Goal: Transaction & Acquisition: Purchase product/service

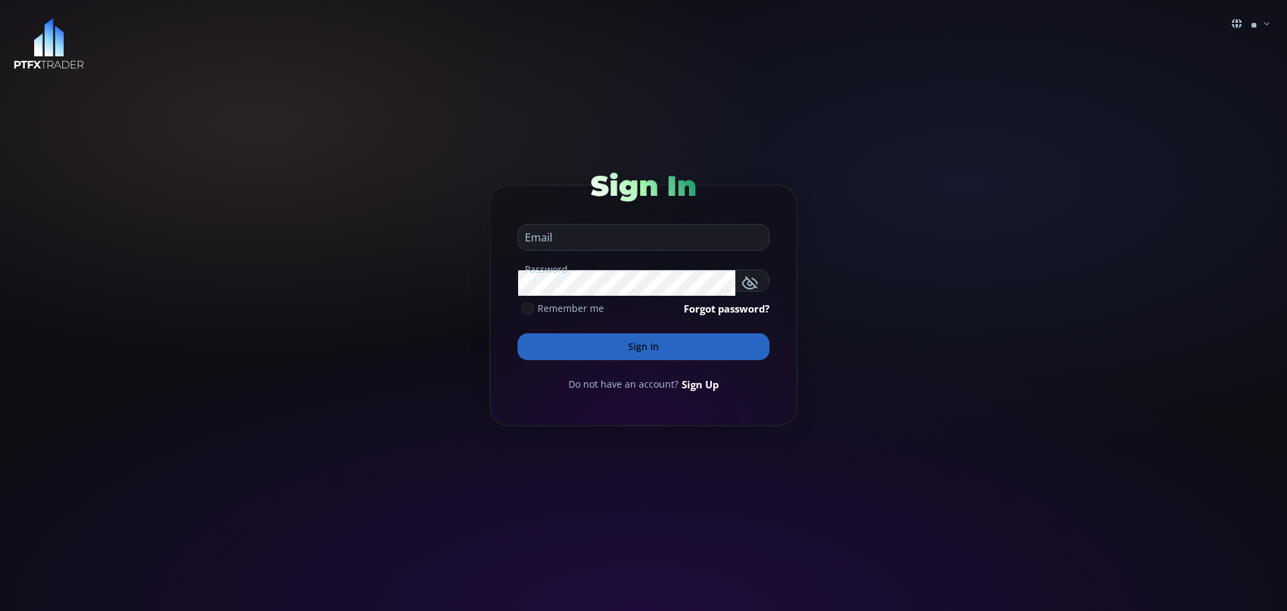
click at [572, 232] on input "email" at bounding box center [640, 237] width 244 height 25
type input "**********"
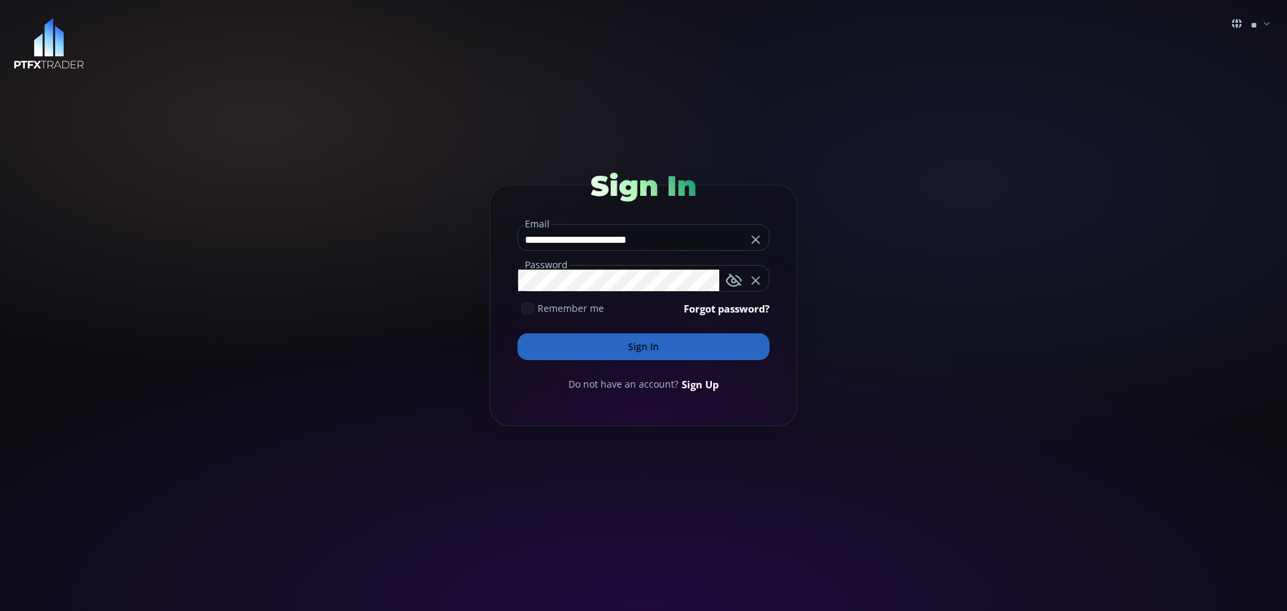
click at [641, 347] on button "Sign In" at bounding box center [644, 346] width 252 height 27
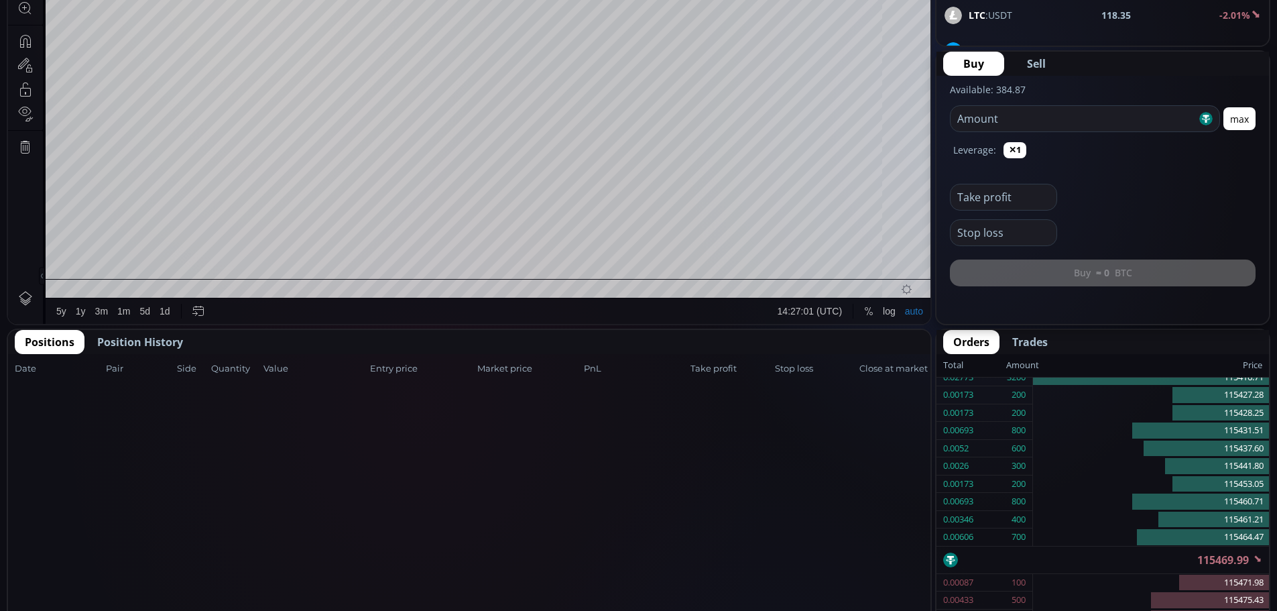
scroll to position [469, 0]
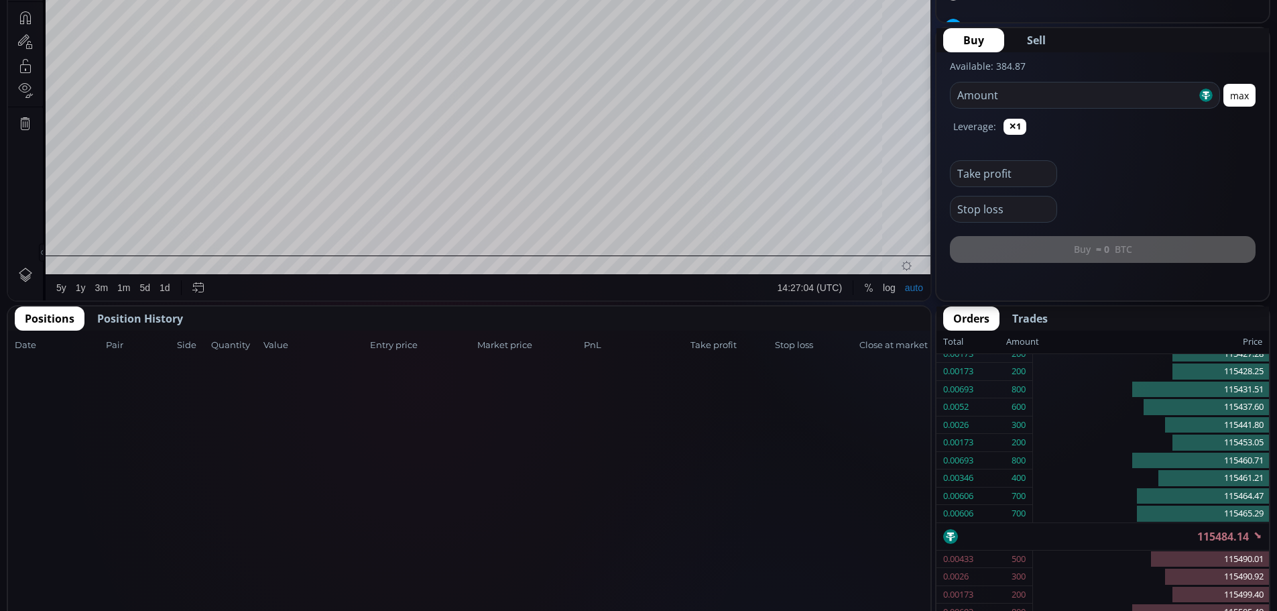
click at [125, 319] on span "Position History" at bounding box center [140, 318] width 86 height 16
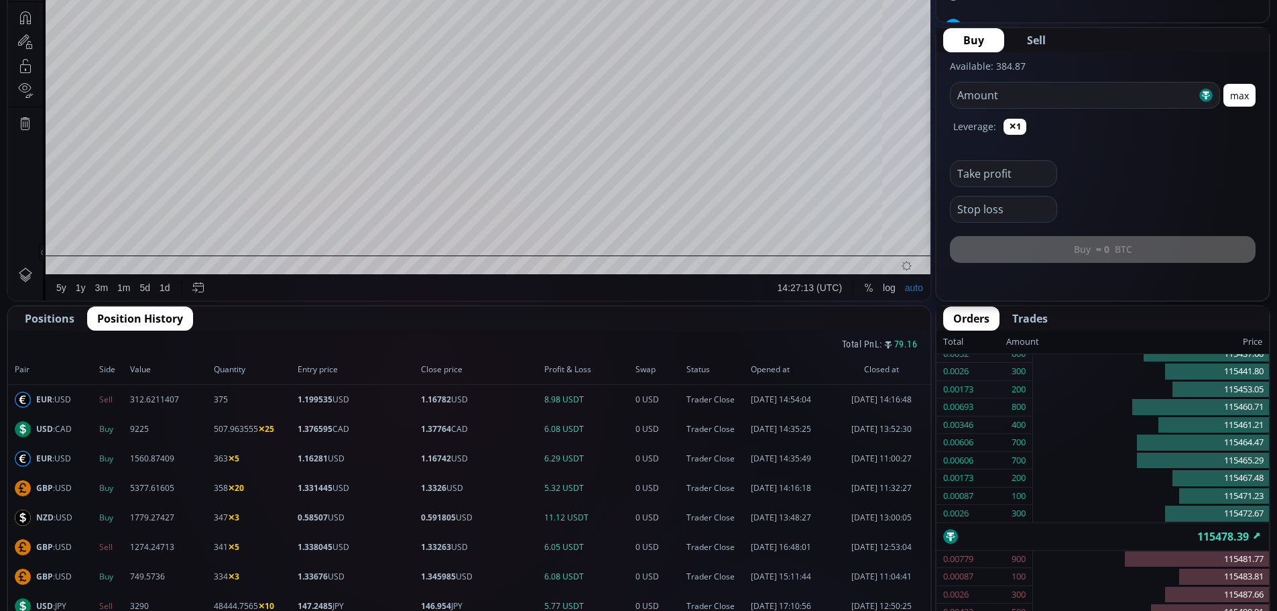
click at [56, 320] on span "Positions" at bounding box center [50, 318] width 50 height 16
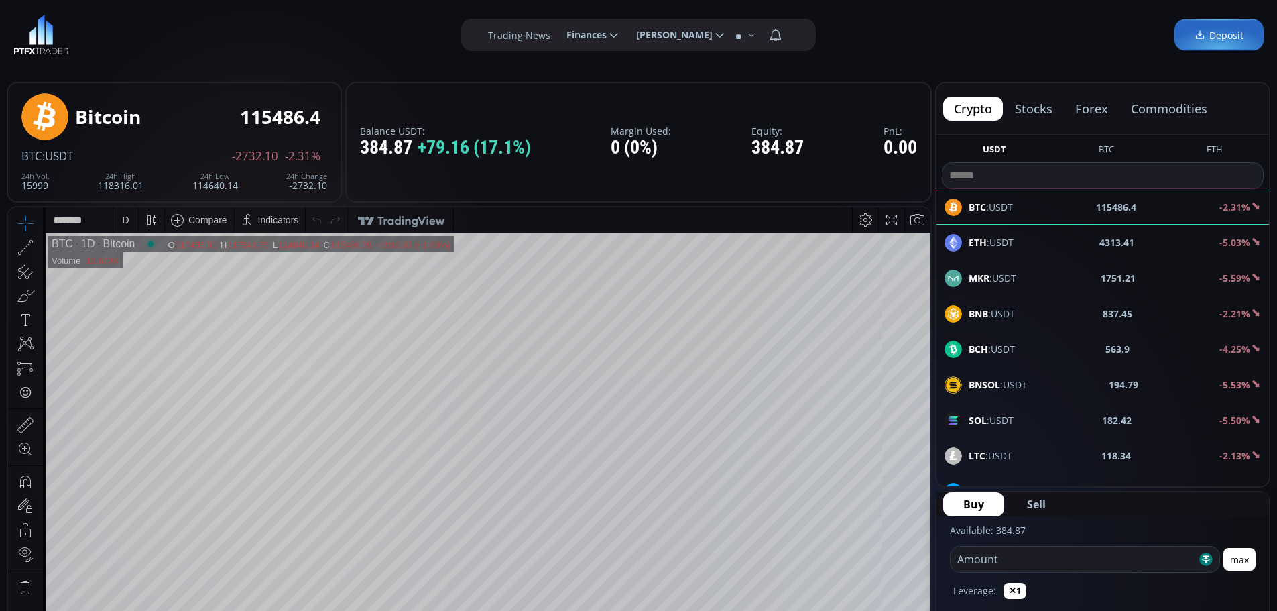
scroll to position [0, 0]
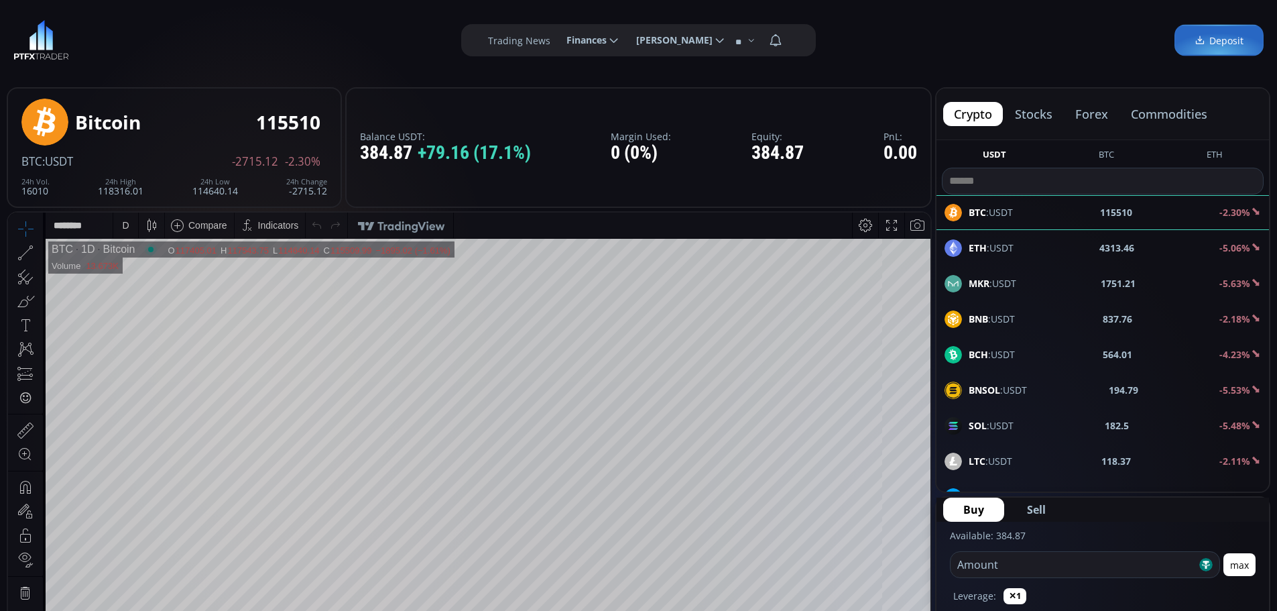
click at [1095, 115] on button "forex" at bounding box center [1091, 114] width 54 height 24
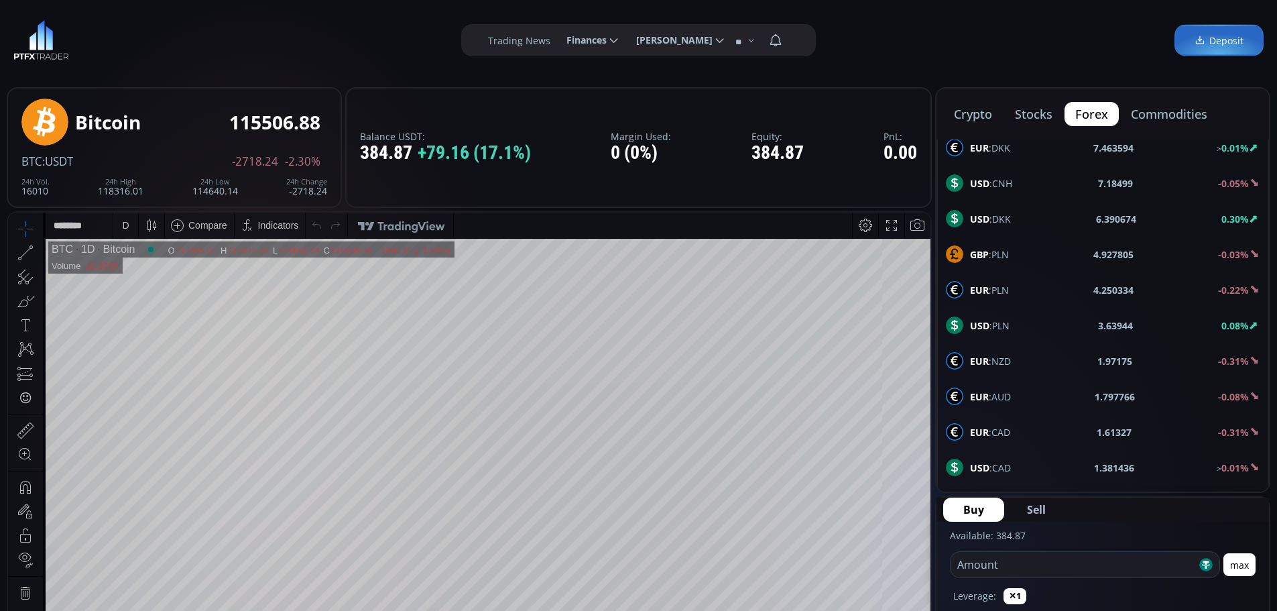
scroll to position [469, 0]
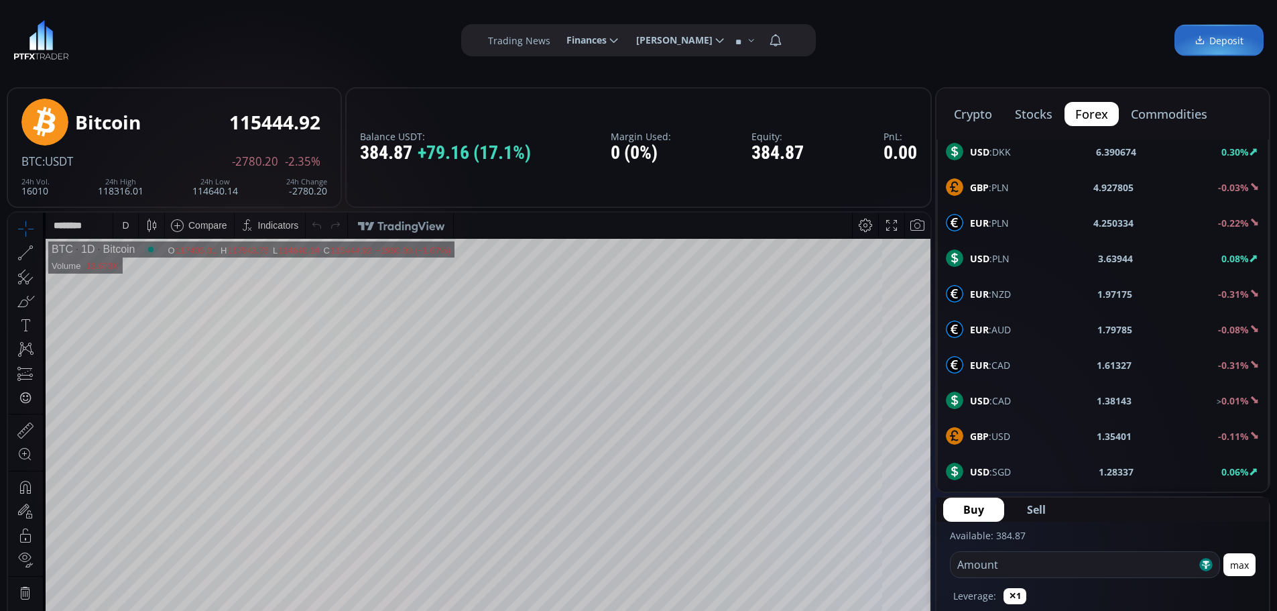
click at [984, 435] on b "GBP" at bounding box center [979, 436] width 19 height 13
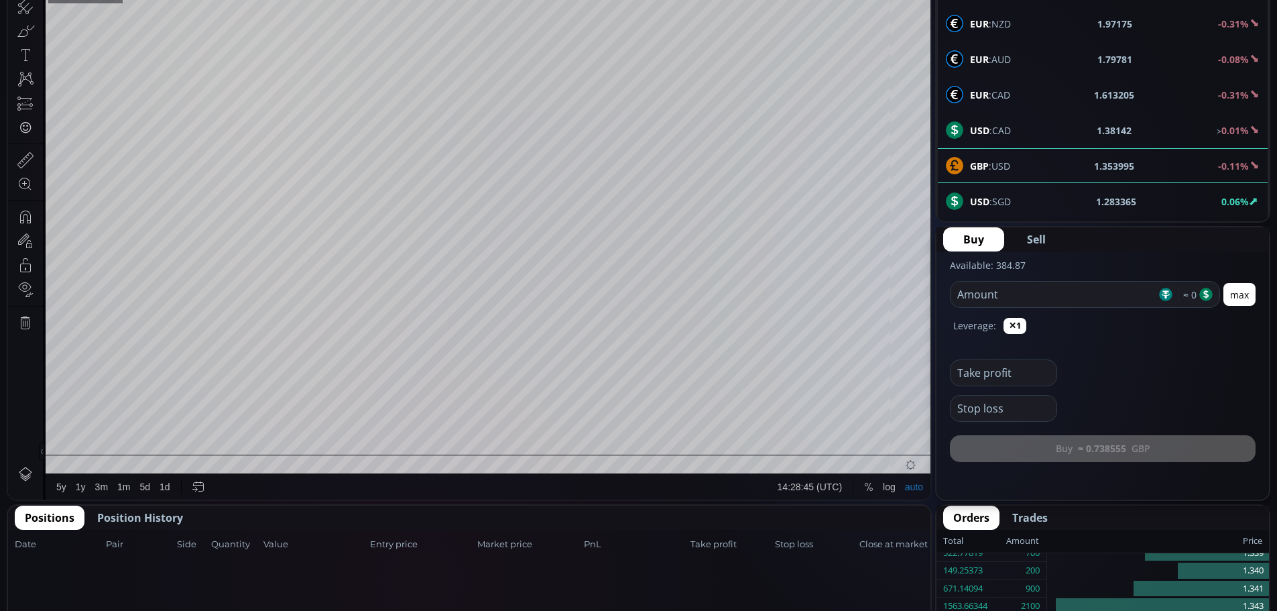
scroll to position [268, 0]
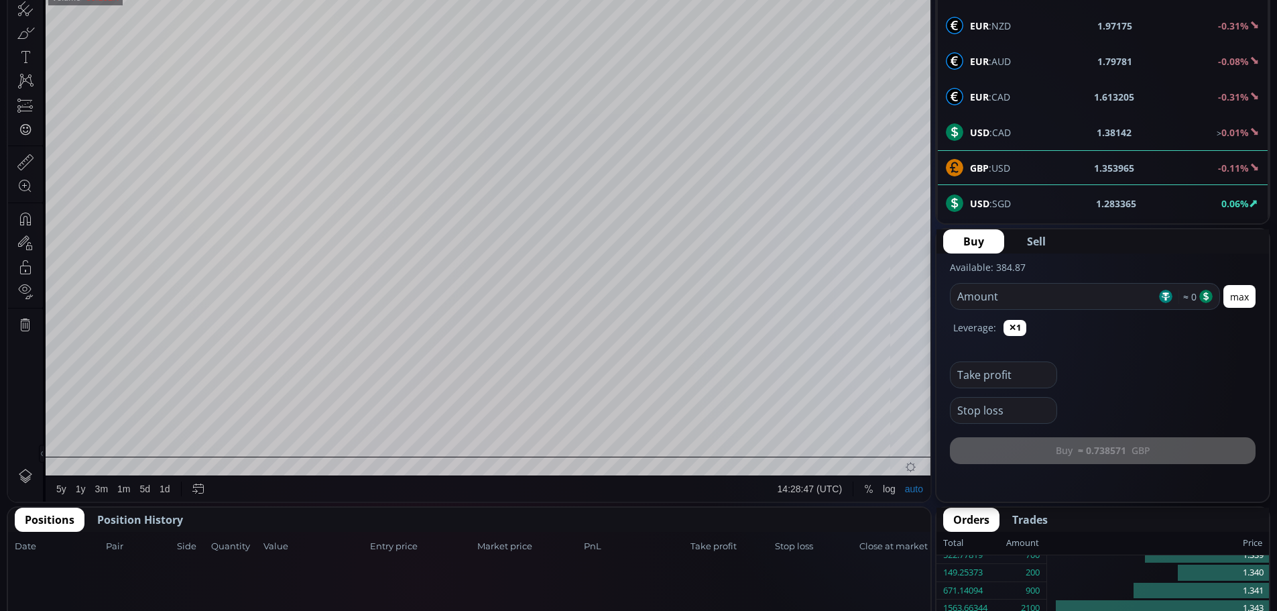
click at [973, 238] on span "Buy" at bounding box center [973, 241] width 21 height 16
click at [979, 242] on span "Buy" at bounding box center [973, 241] width 21 height 16
click at [981, 298] on input "number" at bounding box center [1054, 296] width 206 height 25
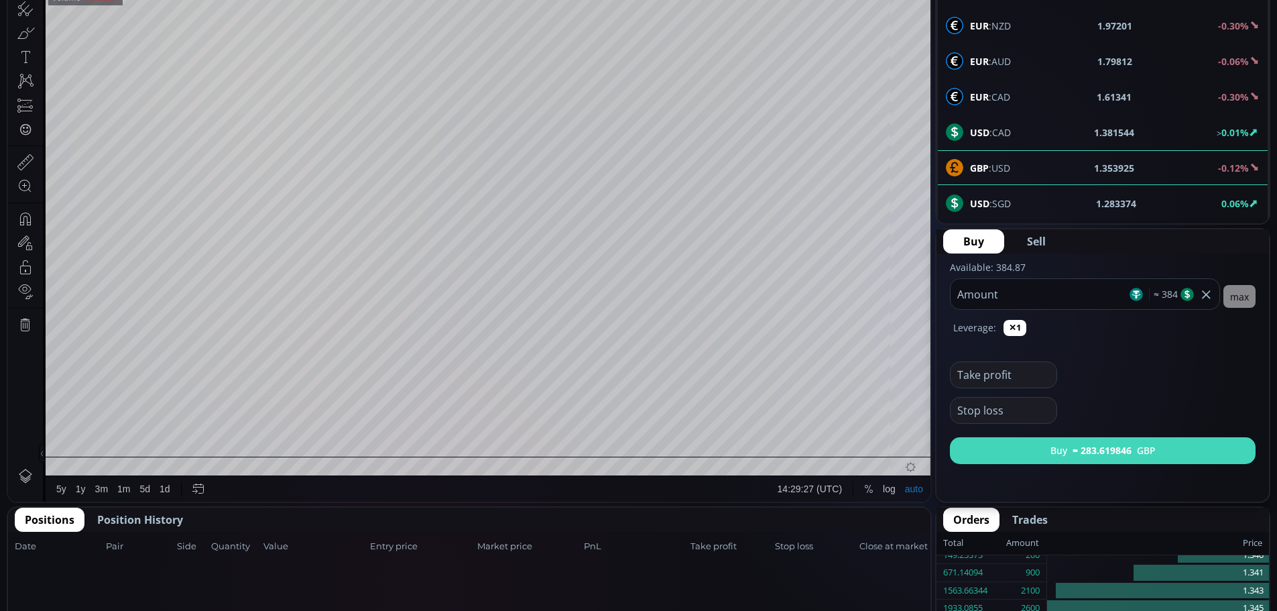
type input "***"
click at [1101, 445] on b "≈ 283.619846" at bounding box center [1102, 450] width 59 height 14
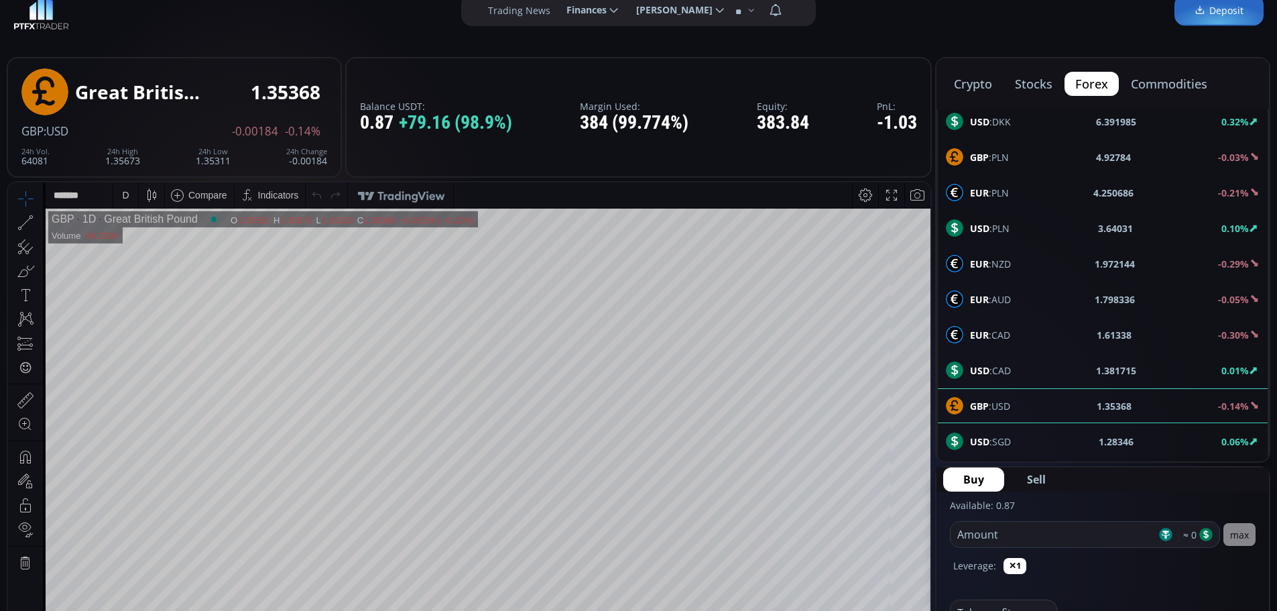
scroll to position [0, 0]
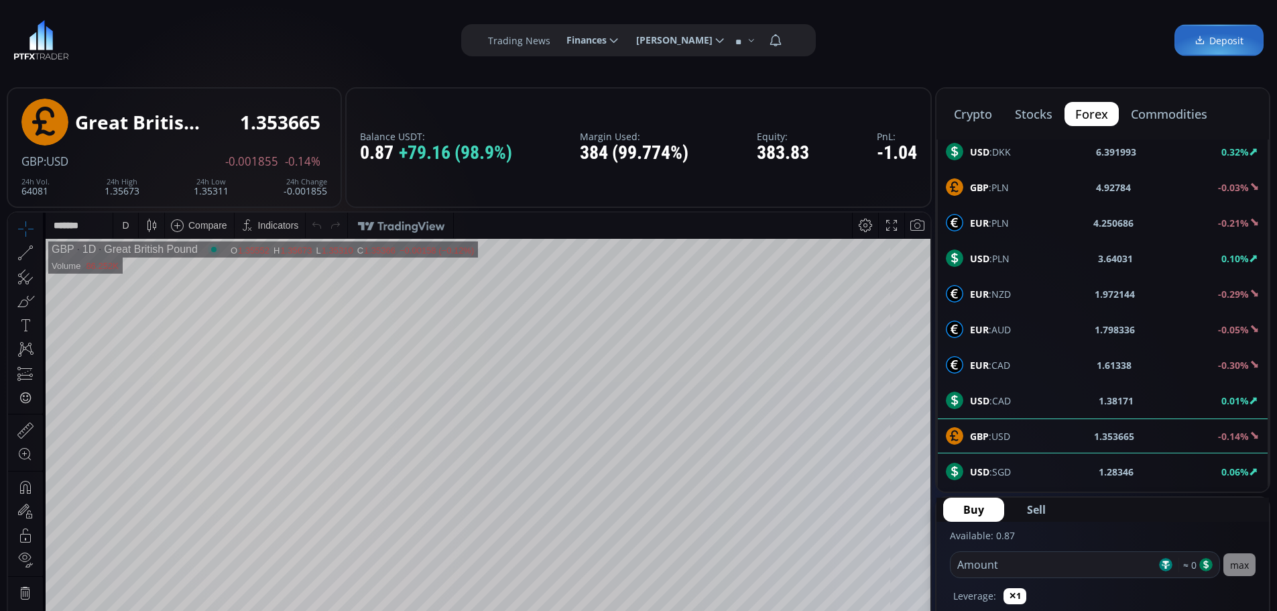
click at [695, 39] on span "[PERSON_NAME]" at bounding box center [670, 40] width 86 height 27
click at [625, 39] on input "**********" at bounding box center [625, 41] width 0 height 14
click at [650, 99] on label "Logout" at bounding box center [676, 100] width 94 height 21
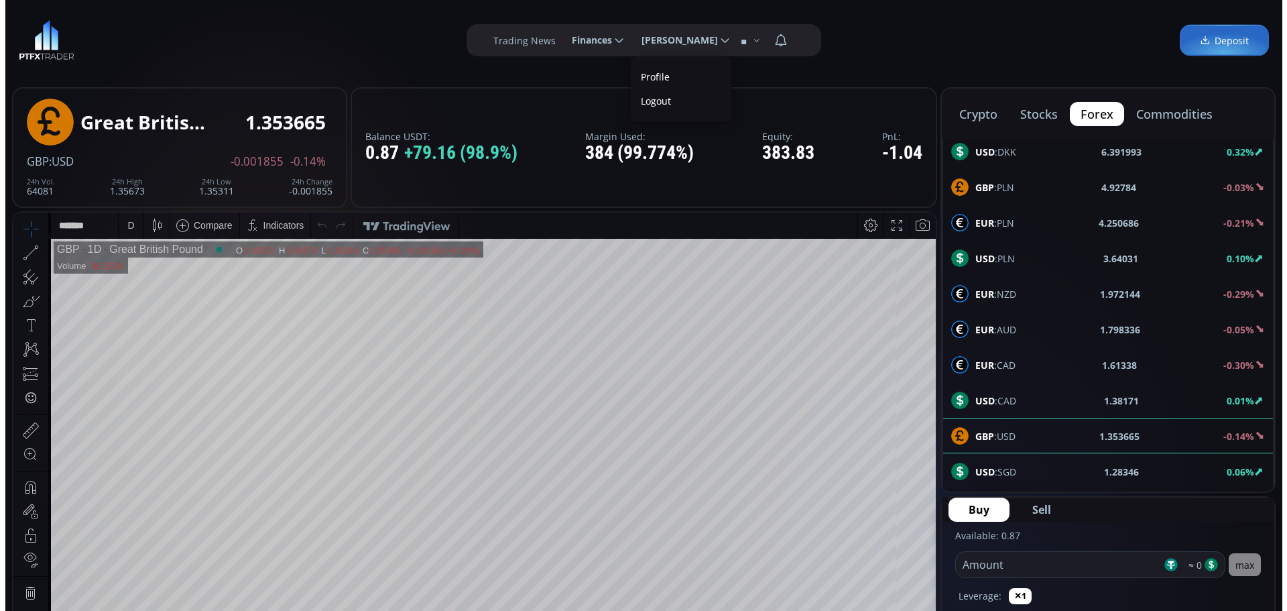
scroll to position [0, 0]
